Goal: Task Accomplishment & Management: Manage account settings

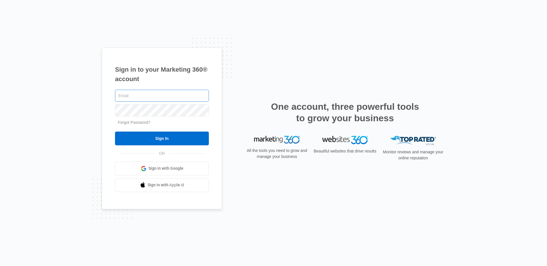
click at [183, 97] on input "text" at bounding box center [162, 96] width 94 height 12
type input "[PERSON_NAME][EMAIL_ADDRESS][DOMAIN_NAME]"
click at [115, 131] on input "Sign In" at bounding box center [162, 138] width 94 height 14
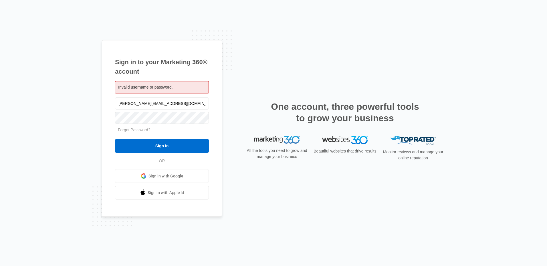
click at [197, 86] on div "Invalid username or password." at bounding box center [162, 87] width 94 height 12
click at [177, 90] on div "Invalid username or password." at bounding box center [162, 87] width 94 height 12
click at [174, 86] on div "Invalid username or password." at bounding box center [162, 87] width 94 height 12
click at [165, 89] on span "Invalid username or password." at bounding box center [145, 87] width 55 height 5
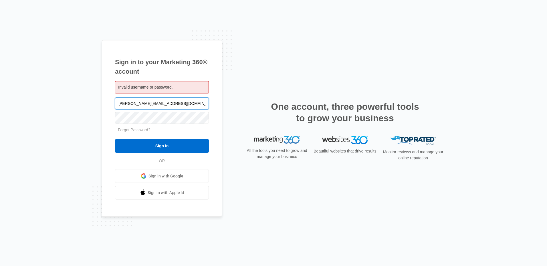
click at [163, 103] on input "cindy.taylor1212@gmail.com" at bounding box center [162, 103] width 94 height 12
click at [115, 139] on input "Sign In" at bounding box center [162, 146] width 94 height 14
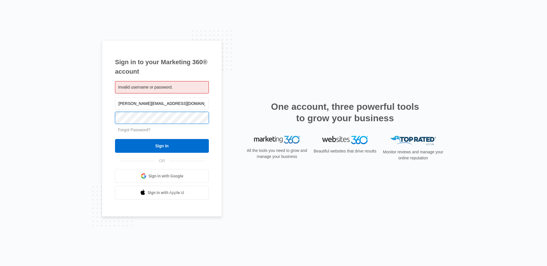
click at [115, 139] on input "Sign In" at bounding box center [162, 146] width 94 height 14
click at [155, 177] on span "Sign in with Google" at bounding box center [166, 176] width 35 height 6
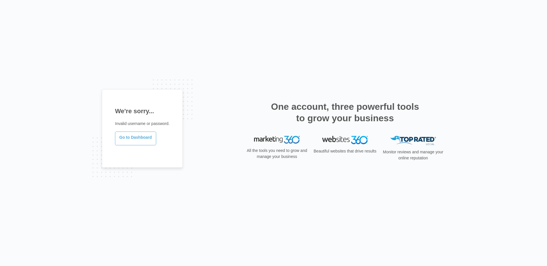
click at [129, 138] on link "Go to Dashboard" at bounding box center [135, 138] width 41 height 14
